Goal: Find specific page/section: Find specific page/section

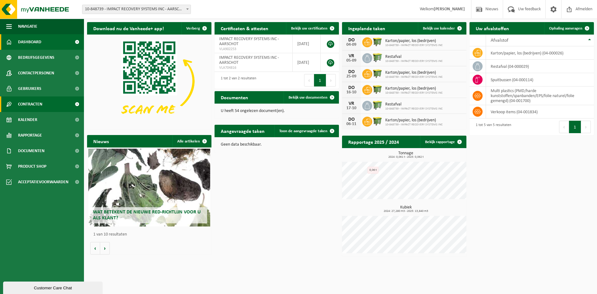
click at [54, 104] on link "Contracten" at bounding box center [42, 104] width 84 height 16
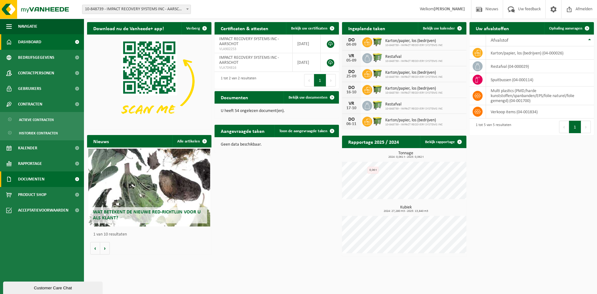
click at [50, 183] on link "Documenten" at bounding box center [42, 179] width 84 height 16
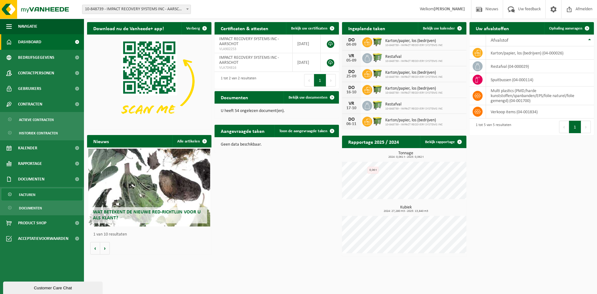
click at [42, 195] on link "Facturen" at bounding box center [42, 195] width 81 height 12
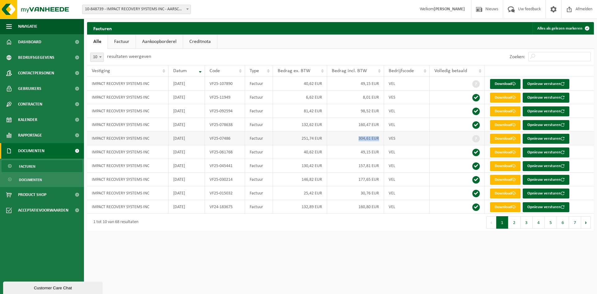
drag, startPoint x: 379, startPoint y: 140, endPoint x: 334, endPoint y: 140, distance: 44.2
click at [334, 140] on td "304,61 EUR" at bounding box center [355, 139] width 57 height 14
